Goal: Information Seeking & Learning: Learn about a topic

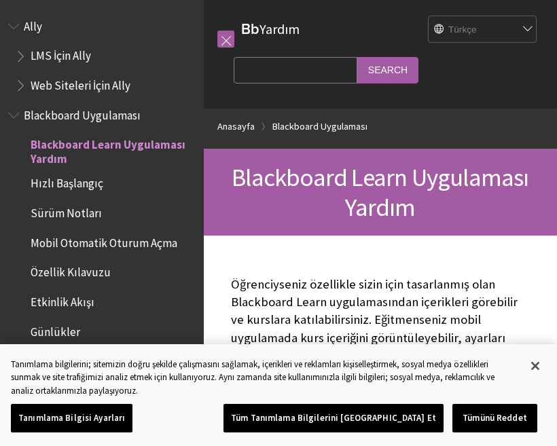
scroll to position [111, 0]
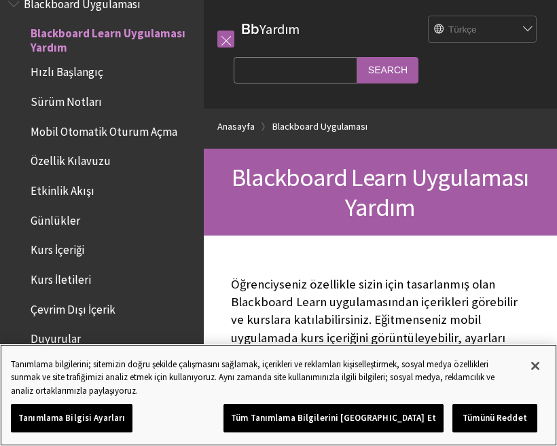
click at [532, 362] on button "Kapat" at bounding box center [535, 366] width 30 height 30
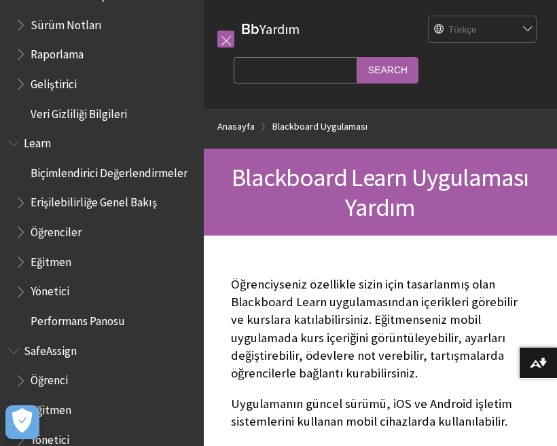
scroll to position [930, 0]
click at [108, 251] on span "Eğitmen" at bounding box center [105, 262] width 181 height 23
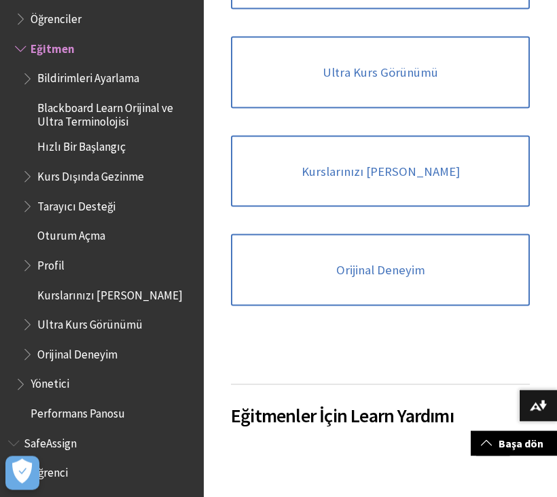
scroll to position [1576, 0]
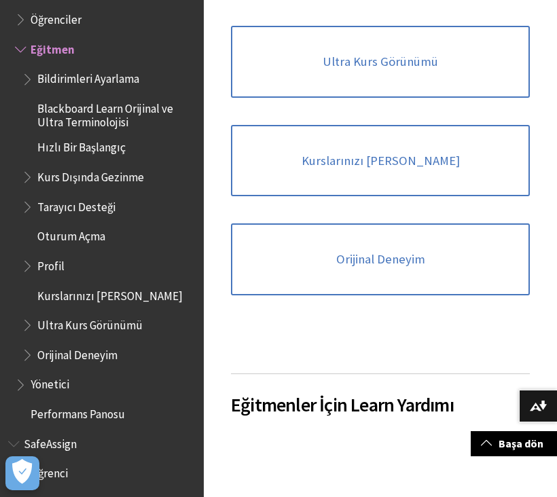
click at [492, 163] on link "Kurslarınızı [PERSON_NAME]" at bounding box center [380, 161] width 299 height 72
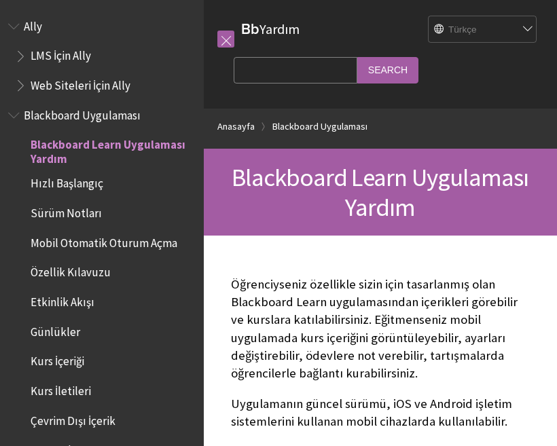
click at [78, 22] on span "Ally" at bounding box center [101, 26] width 187 height 23
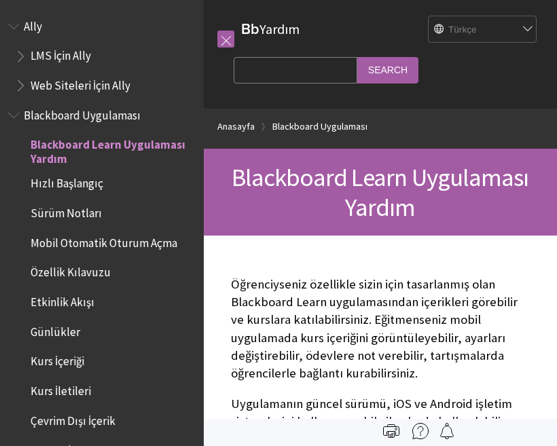
scroll to position [111, 0]
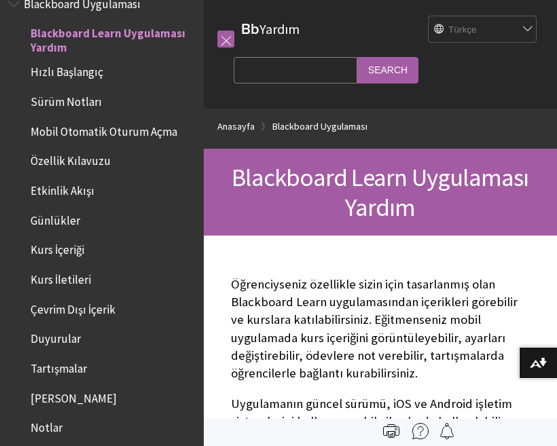
click at [359, 71] on input "Search" at bounding box center [387, 70] width 61 height 26
click at [505, 32] on select "English عربية Català Cymraeg Deutsch Español Suomi Français עברית Italiano 日本語 …" at bounding box center [483, 29] width 109 height 27
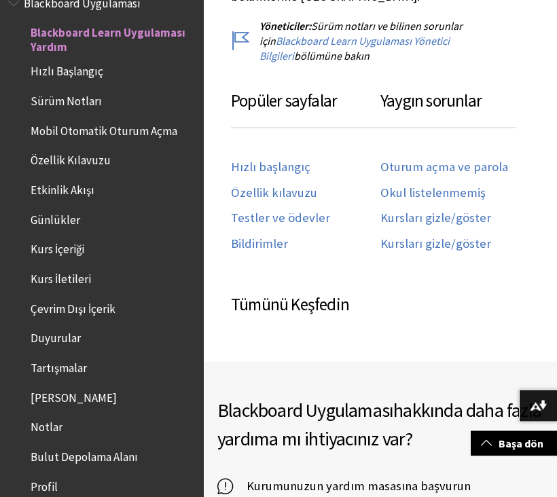
scroll to position [771, 0]
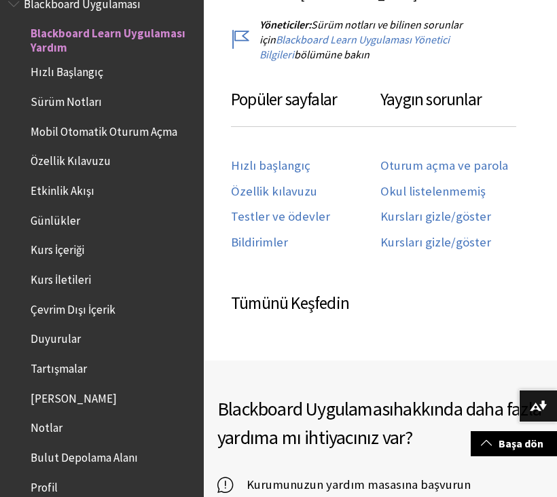
click at [463, 158] on link "Oturum açma ve parola" at bounding box center [444, 166] width 128 height 16
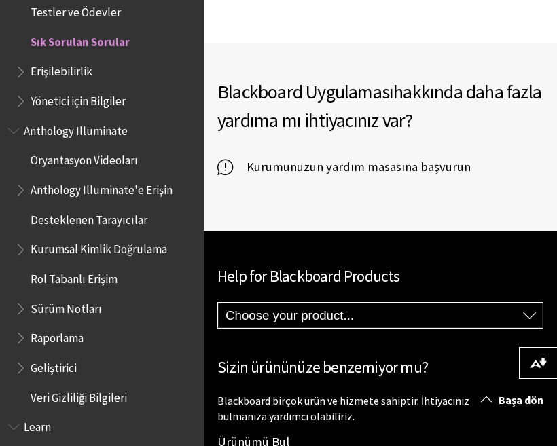
scroll to position [2587, 0]
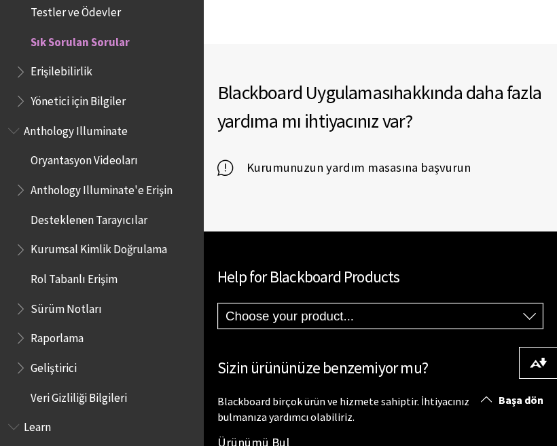
click at [142, 149] on span "Oryantasyon Videoları" at bounding box center [105, 160] width 181 height 23
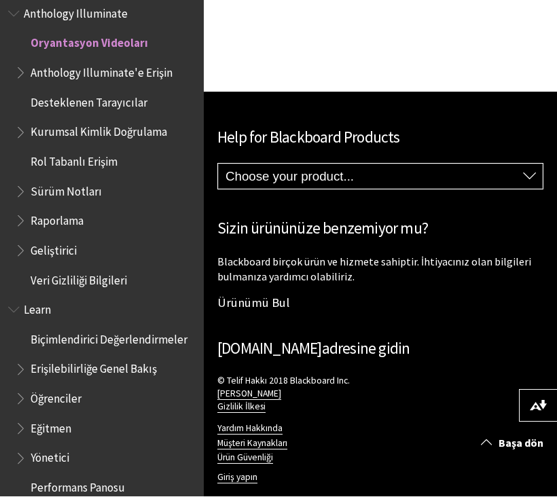
scroll to position [1755, 0]
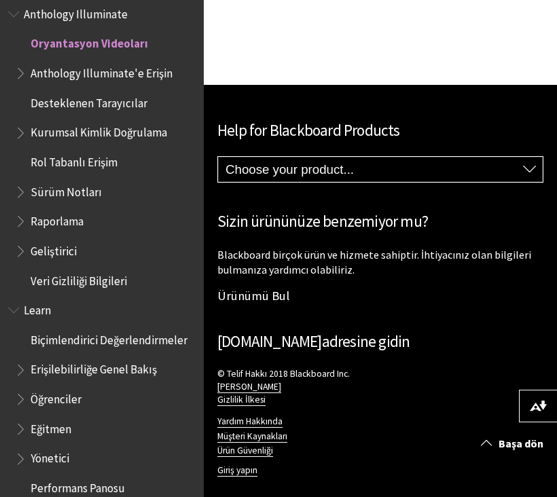
click at [160, 359] on span "Erişilebilirliğe Genel Bakış" at bounding box center [105, 370] width 181 height 23
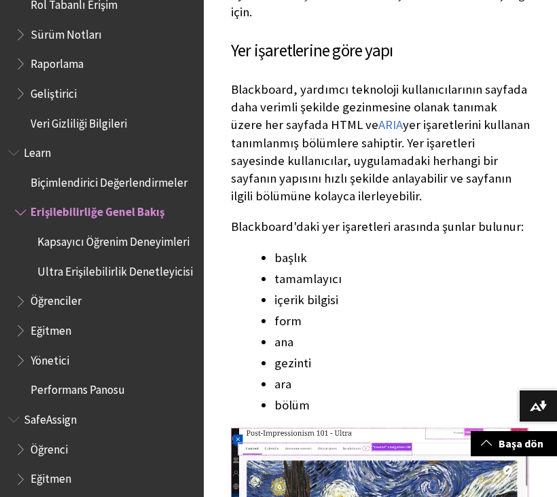
scroll to position [1722, 0]
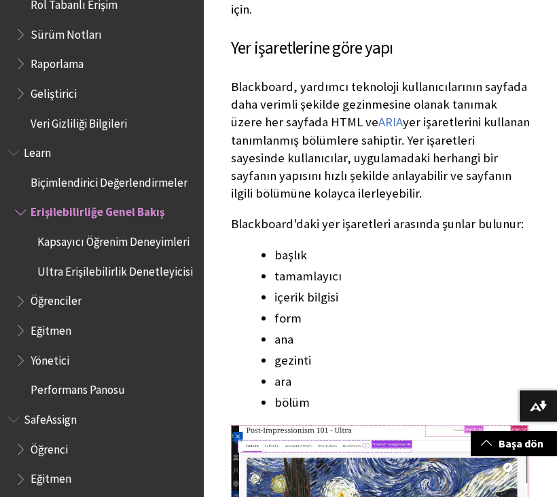
click at [108, 439] on span "Öğrenci" at bounding box center [105, 449] width 181 height 23
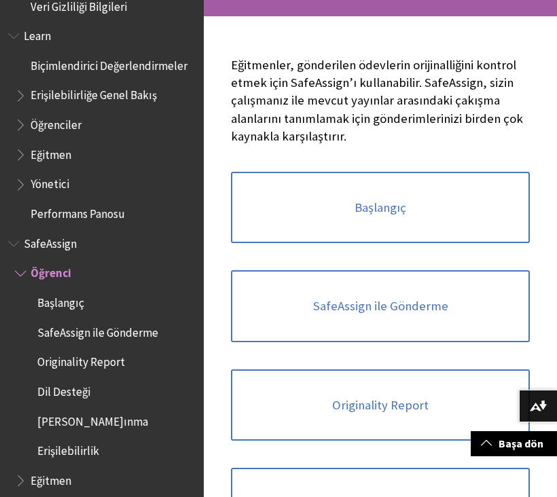
scroll to position [220, 0]
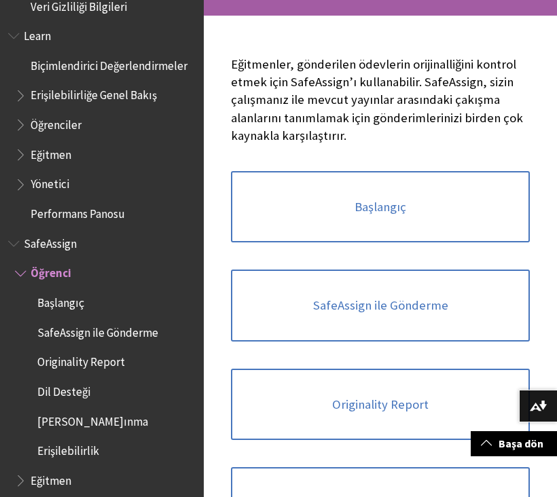
click at [430, 197] on link "Başlangıç" at bounding box center [380, 207] width 299 height 72
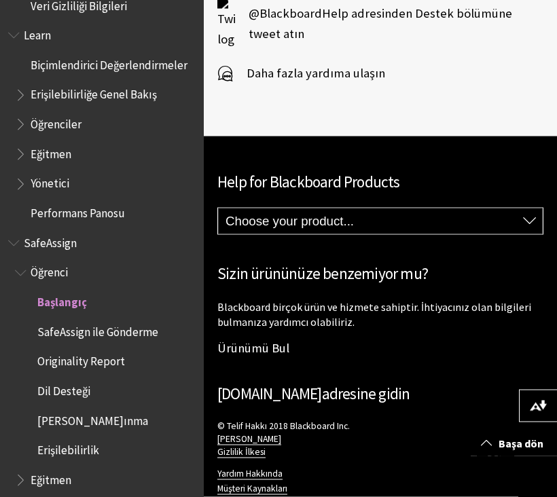
scroll to position [1847, 0]
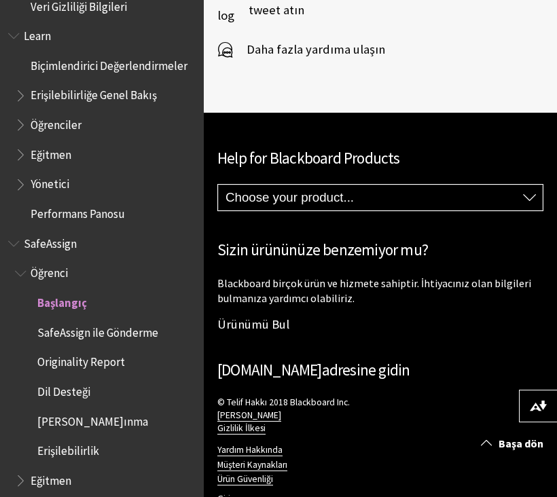
click at [69, 469] on span "Eğitmen" at bounding box center [51, 478] width 41 height 18
click at [45, 469] on span "Eğitmen" at bounding box center [53, 478] width 44 height 18
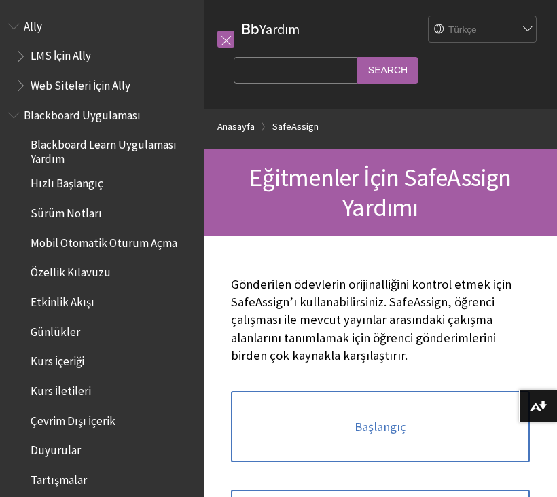
scroll to position [1095, 0]
